Goal: Information Seeking & Learning: Learn about a topic

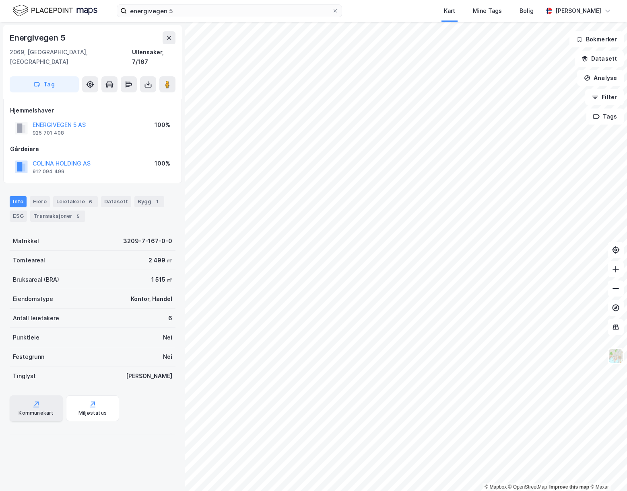
click at [48, 410] on div "Kommunekart" at bounding box center [35, 413] width 35 height 6
click at [78, 410] on div "Miljøstatus" at bounding box center [92, 413] width 28 height 6
click at [21, 211] on div "ESG" at bounding box center [18, 216] width 17 height 11
